Goal: Transaction & Acquisition: Purchase product/service

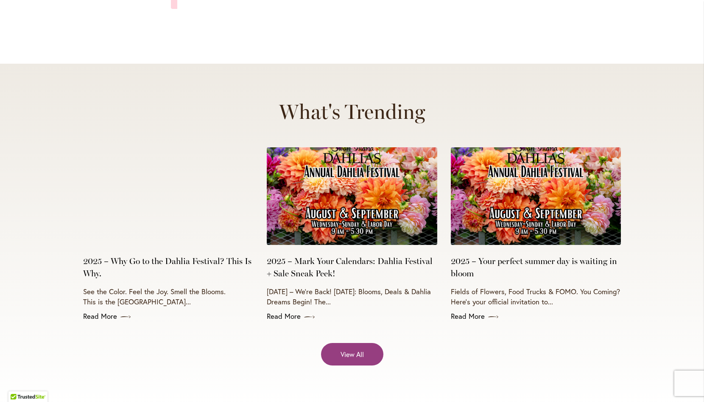
scroll to position [3707, 0]
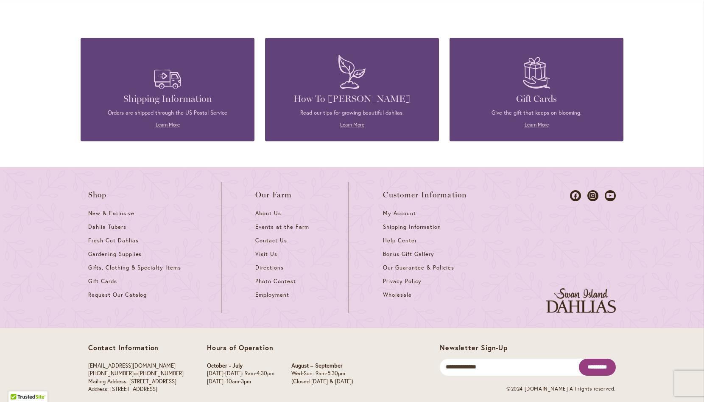
click at [62, 215] on div "Shop New & Exclusive Dahlia Tubers Fresh Cut Dahlias Gardening Supplies Gifts, …" at bounding box center [352, 247] width 704 height 161
click at [210, 343] on div "Contact Information info@dahlias.com (503) 266-7711 or 1-800-410-6540 Mailing A…" at bounding box center [264, 370] width 352 height 54
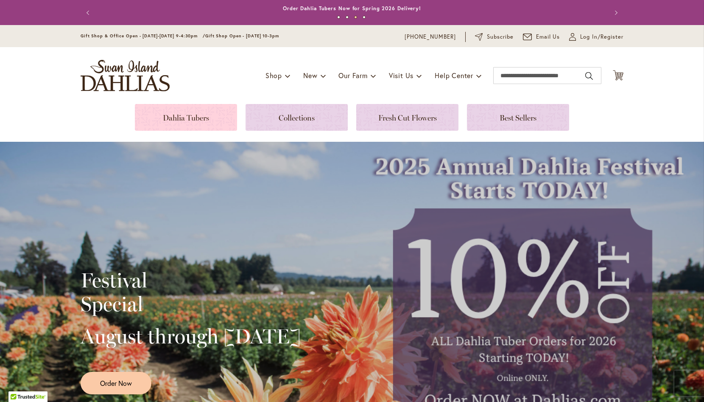
click at [181, 115] on link at bounding box center [186, 117] width 102 height 27
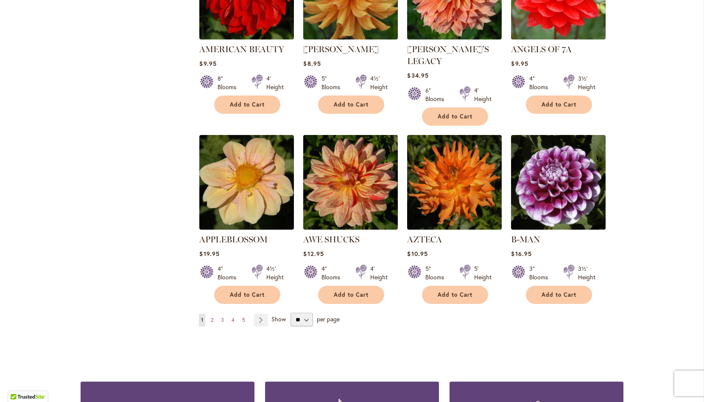
scroll to position [626, 0]
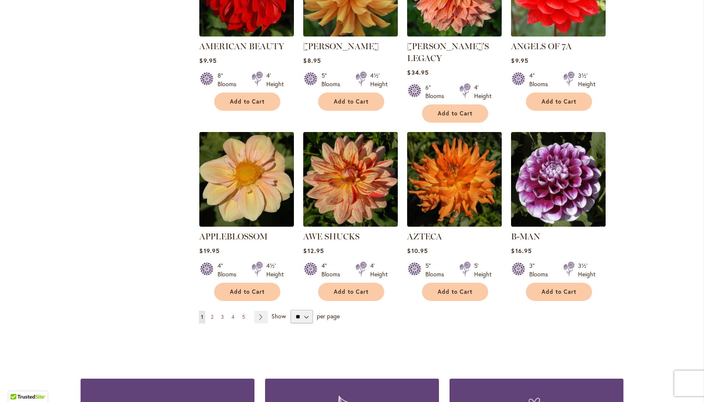
click at [680, 218] on div "Skip to Content Gift Shop & Office Open - Monday-Friday 9-4:30pm / Gift Shop Op…" at bounding box center [352, 76] width 704 height 1355
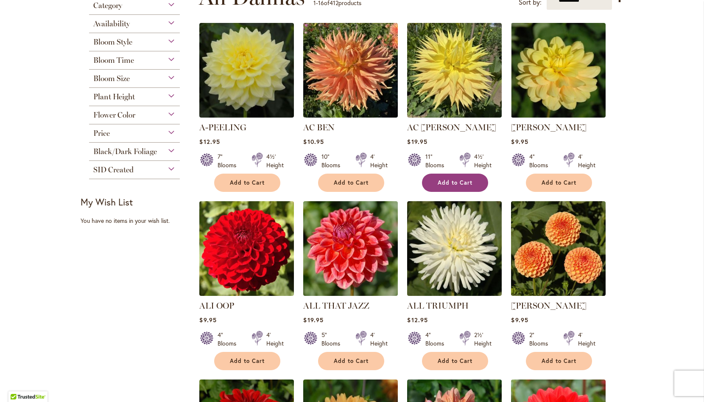
scroll to position [196, 0]
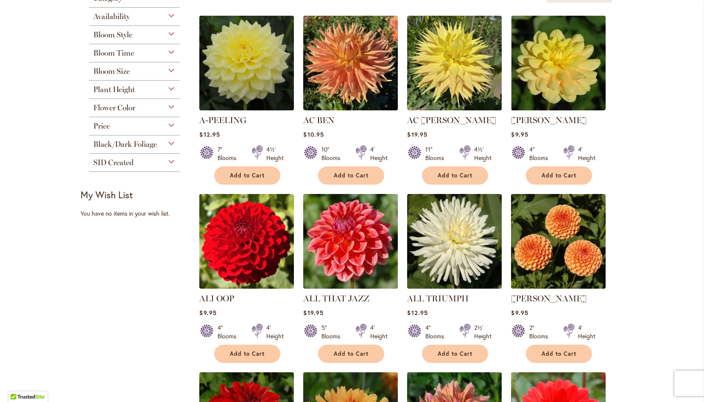
click at [622, 243] on ol "A-PEELING $12.95 7" Blooms 4½' Height" at bounding box center [411, 373] width 425 height 716
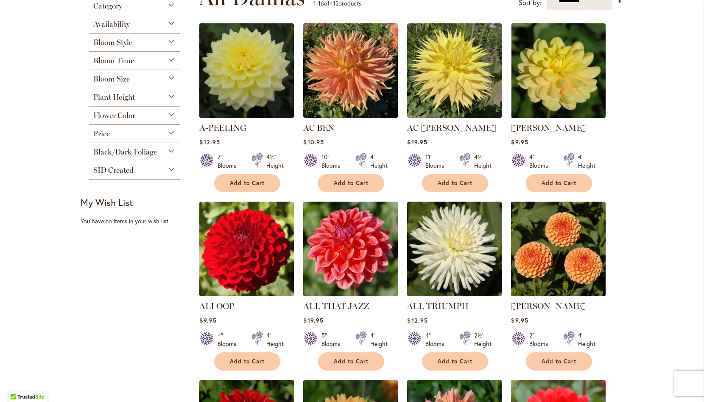
scroll to position [186, 0]
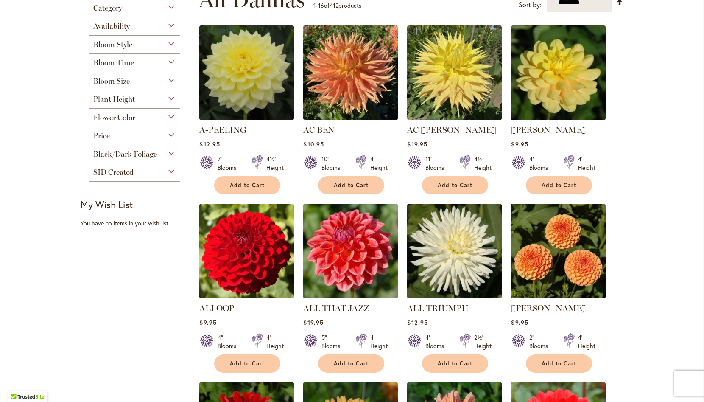
click at [172, 43] on div "Bloom Style" at bounding box center [134, 43] width 91 height 14
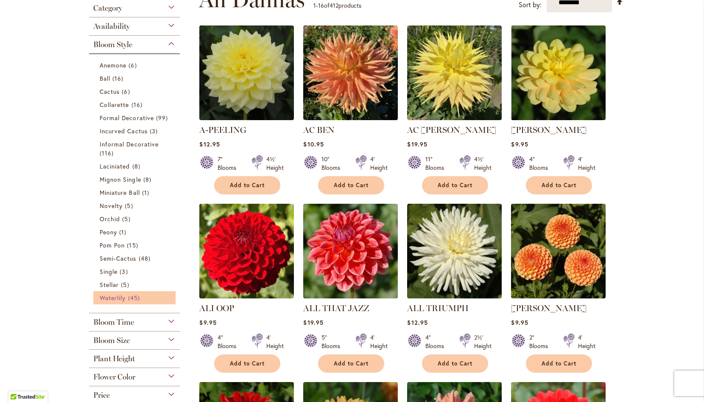
click at [129, 297] on link "Waterlily 45 items" at bounding box center [136, 297] width 72 height 9
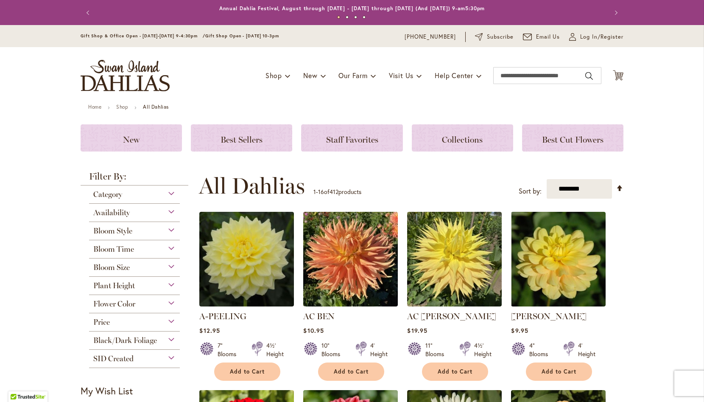
click at [147, 226] on div "Bloom Style" at bounding box center [134, 229] width 91 height 14
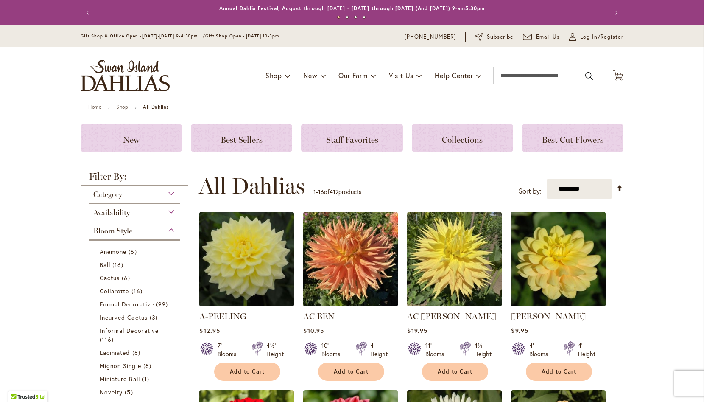
scroll to position [221, 0]
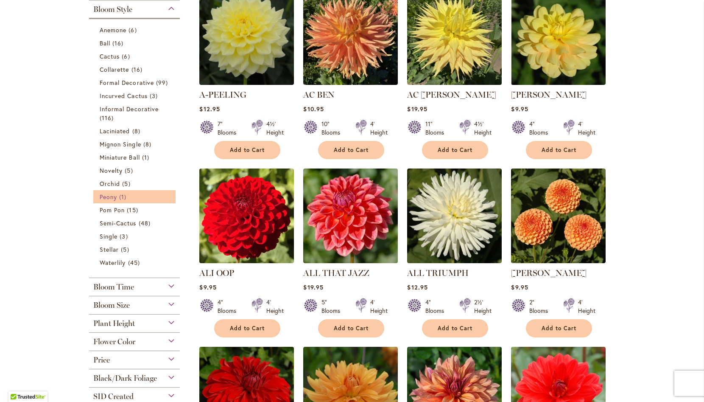
click at [124, 197] on span "1 item" at bounding box center [123, 196] width 9 height 9
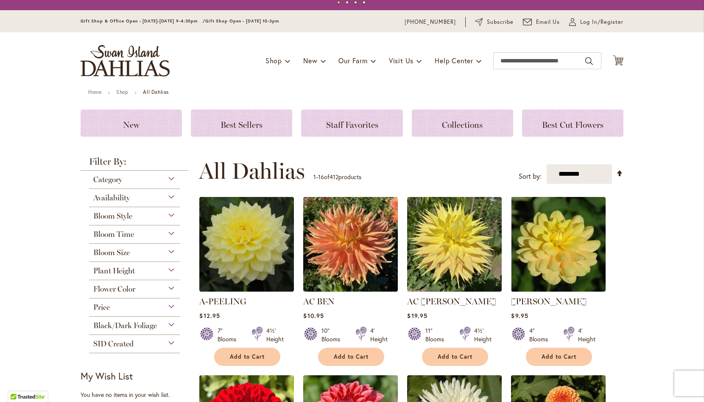
click at [134, 215] on div "Bloom Style" at bounding box center [134, 214] width 91 height 14
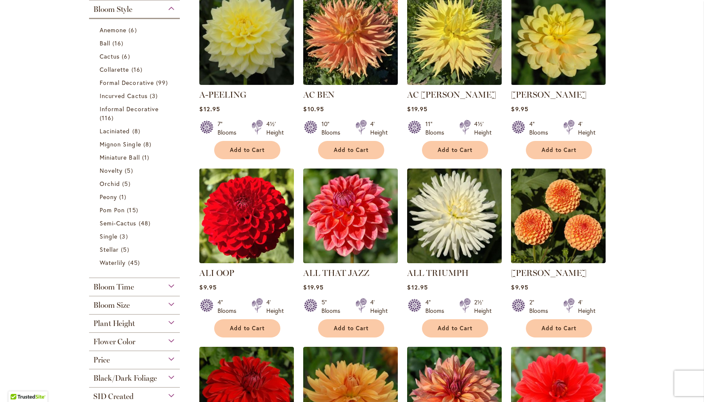
scroll to position [257, 0]
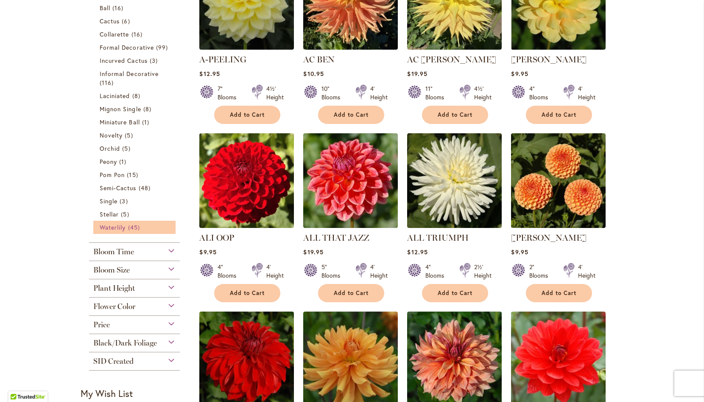
click at [128, 223] on link "Waterlily 45 items" at bounding box center [136, 227] width 72 height 9
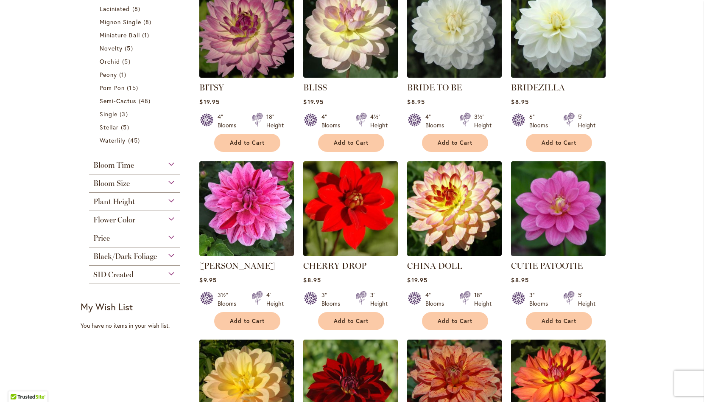
scroll to position [392, 0]
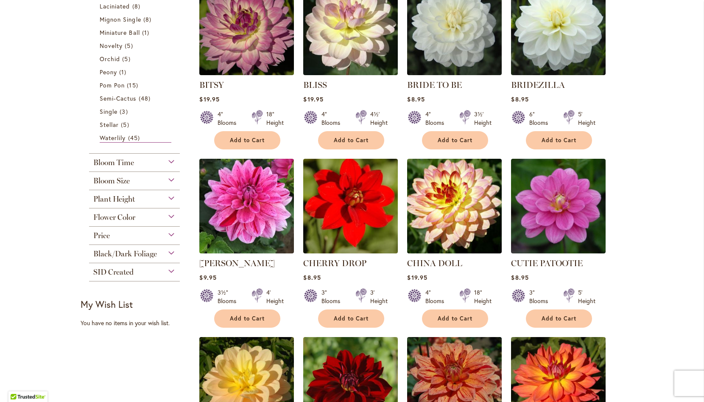
click at [633, 178] on div "Skip to Content Gift Shop & Office Open - Monday-Friday 9-4:30pm / Gift Shop Op…" at bounding box center [352, 301] width 704 height 1337
click at [647, 199] on div "Skip to Content Gift Shop & Office Open - Monday-Friday 9-4:30pm / Gift Shop Op…" at bounding box center [352, 301] width 704 height 1337
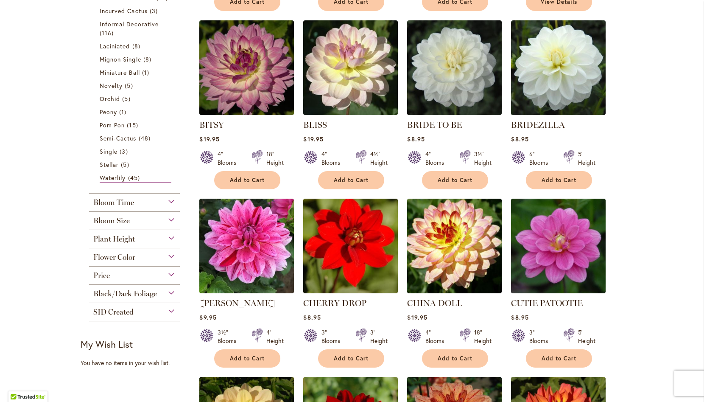
scroll to position [359, 0]
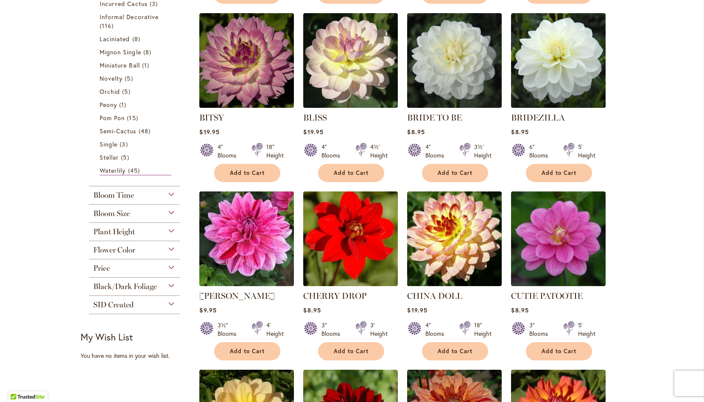
click at [112, 234] on span "Plant Height" at bounding box center [114, 231] width 42 height 9
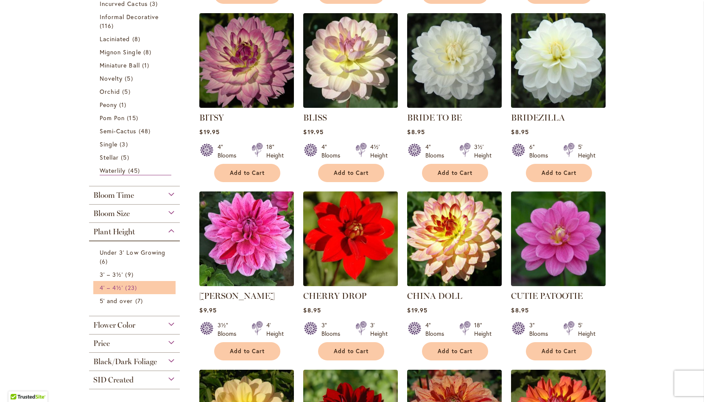
click at [142, 287] on link "4' – 4½' 23 items" at bounding box center [136, 287] width 72 height 9
click at [141, 273] on link "3' – 3½' 9 items" at bounding box center [136, 274] width 72 height 9
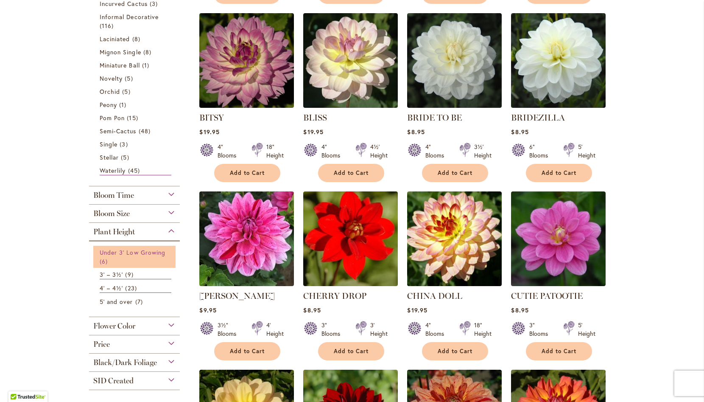
click at [141, 258] on link "Under 3' Low Growing 6 items" at bounding box center [136, 257] width 72 height 18
click at [60, 274] on div "Skip to Content Gift Shop & Office Open - Monday-Friday 9-4:30pm / Gift Shop Op…" at bounding box center [352, 334] width 704 height 1337
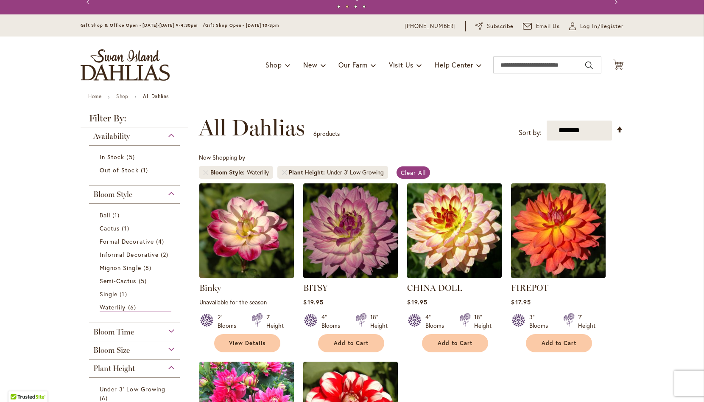
scroll to position [12, 0]
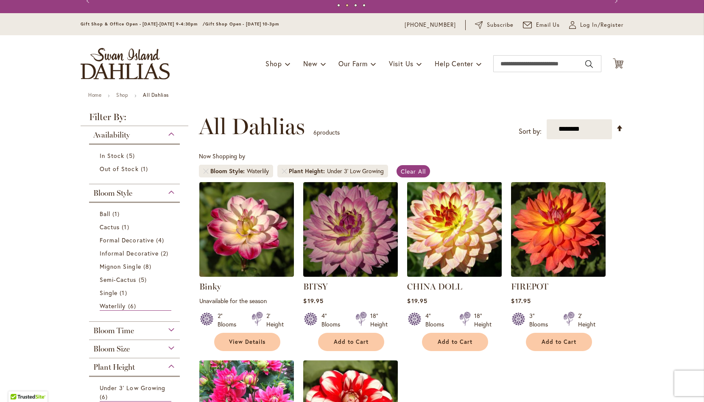
click at [456, 239] on img at bounding box center [454, 228] width 99 height 99
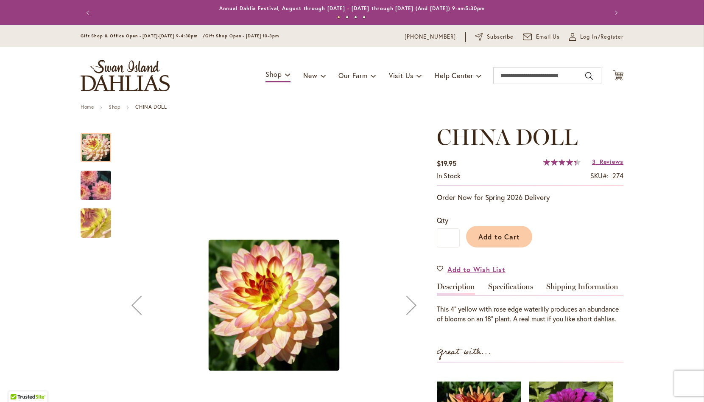
click at [89, 191] on img "CHINA DOLL" at bounding box center [95, 185] width 61 height 44
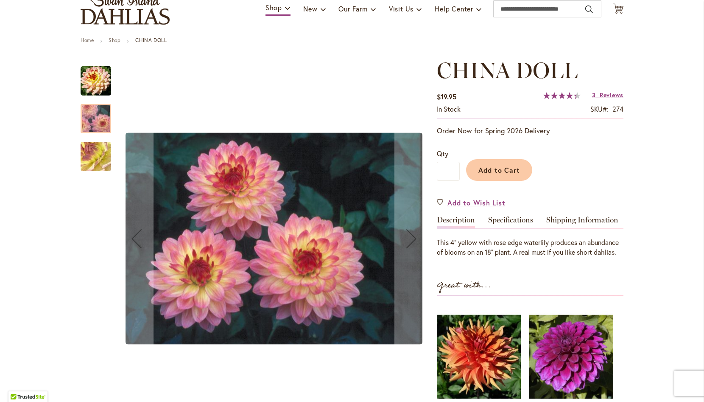
scroll to position [76, 0]
